Goal: Task Accomplishment & Management: Manage account settings

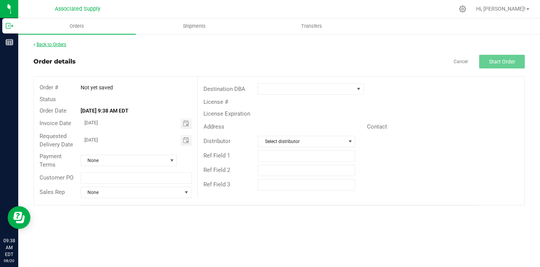
click at [52, 44] on link "Back to Orders" at bounding box center [49, 44] width 33 height 5
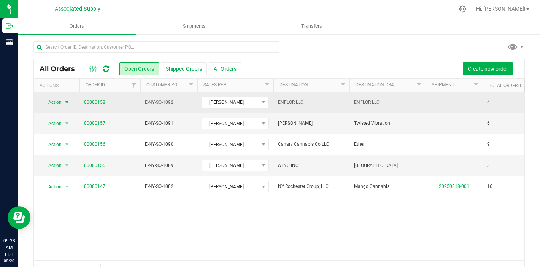
click at [66, 100] on span "select" at bounding box center [67, 102] width 6 height 6
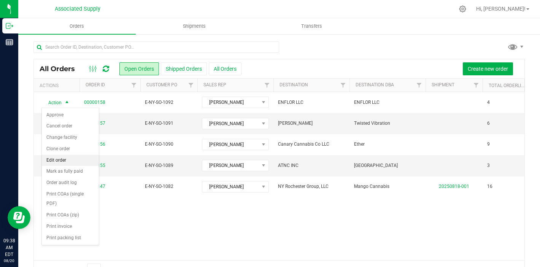
click at [78, 161] on li "Edit order" at bounding box center [70, 160] width 57 height 11
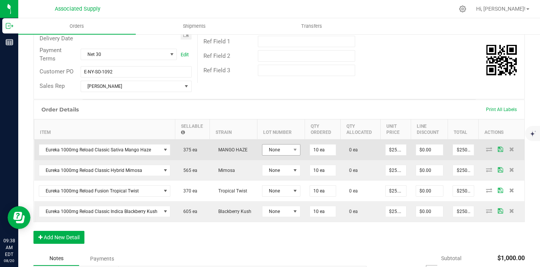
scroll to position [127, 0]
click at [288, 152] on span "None" at bounding box center [281, 148] width 38 height 11
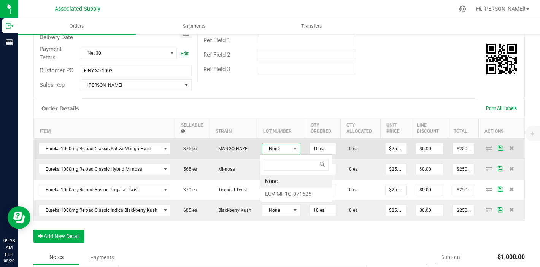
scroll to position [11, 38]
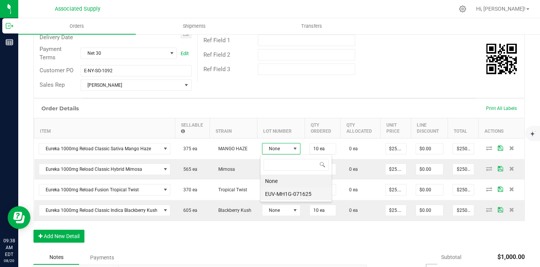
click at [287, 192] on li "EUV-MH1G-071625" at bounding box center [295, 193] width 71 height 13
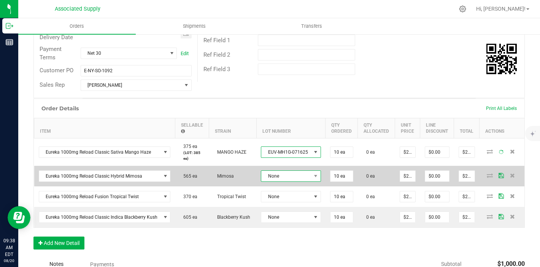
click at [286, 176] on span "None" at bounding box center [286, 176] width 50 height 11
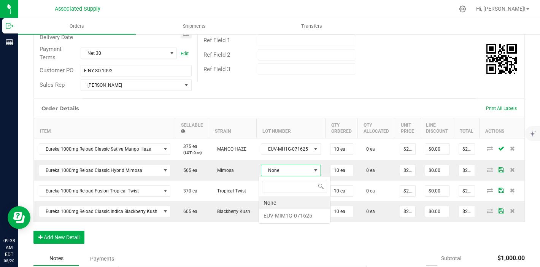
scroll to position [11, 59]
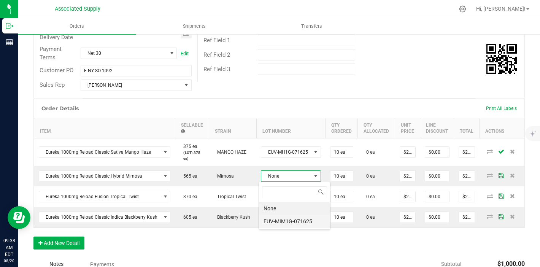
click at [286, 221] on li "EUV-MIM1G-071625" at bounding box center [294, 221] width 71 height 13
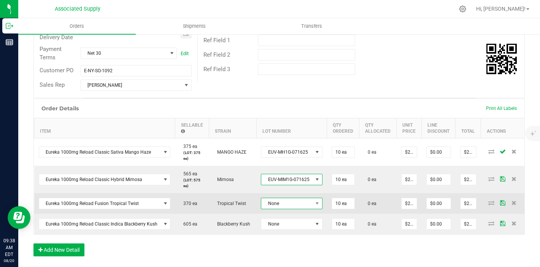
click at [292, 200] on span "None" at bounding box center [286, 203] width 51 height 11
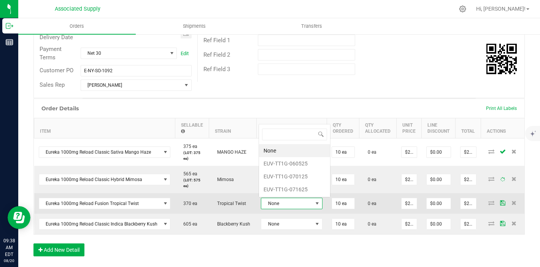
scroll to position [11, 61]
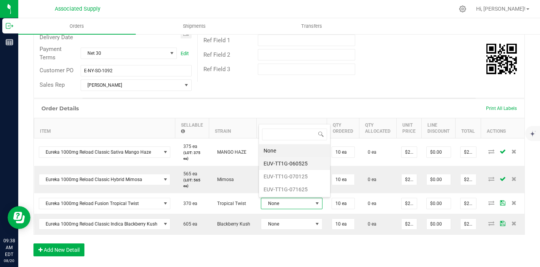
click at [296, 164] on li "EUV-TT1G-060525" at bounding box center [294, 163] width 71 height 13
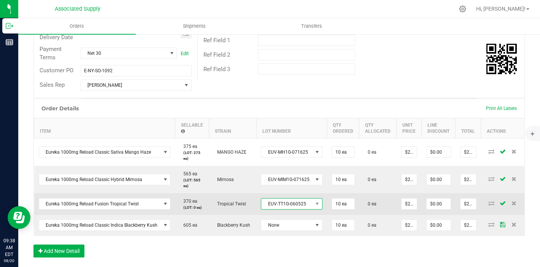
click at [293, 206] on span "EUV-TT1G-060525" at bounding box center [286, 203] width 51 height 11
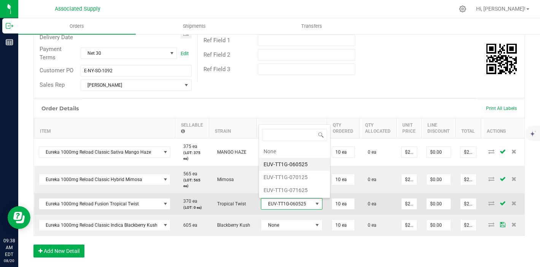
click at [294, 213] on td "EUV-TT1G-060525" at bounding box center [291, 204] width 71 height 22
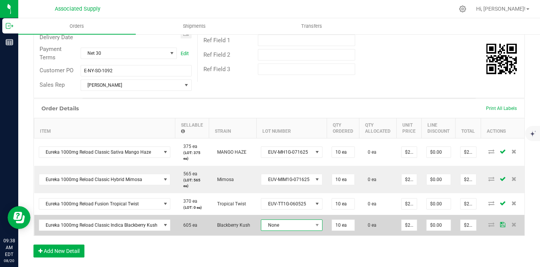
click at [294, 222] on span "None" at bounding box center [286, 225] width 51 height 11
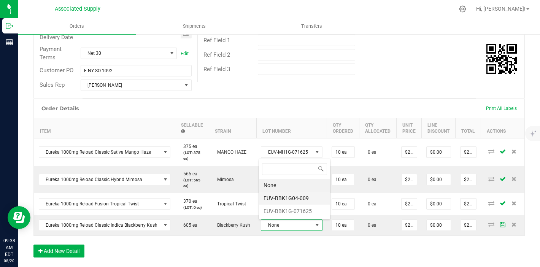
click at [297, 196] on li "EUV-BBK1G04-009" at bounding box center [294, 197] width 71 height 13
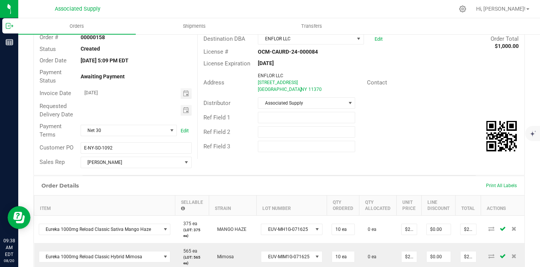
scroll to position [0, 0]
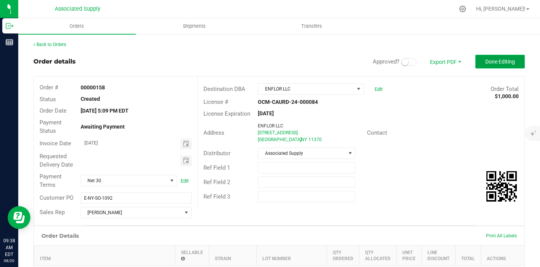
click at [511, 60] on span "Done Editing" at bounding box center [500, 62] width 30 height 6
